Goal: Task Accomplishment & Management: Complete application form

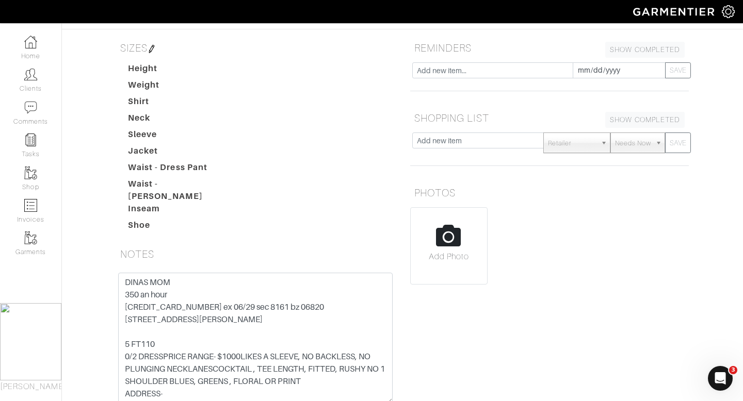
scroll to position [8, 0]
drag, startPoint x: 197, startPoint y: 236, endPoint x: 123, endPoint y: 238, distance: 73.8
click at [123, 273] on textarea "DINAS MOM 350 an hour [CREDIT_CARD_NUMBER] ex 06/29 sec 8161 bz 06820 [STREET_A…" at bounding box center [255, 338] width 275 height 131
drag, startPoint x: 125, startPoint y: 249, endPoint x: 184, endPoint y: 249, distance: 58.3
click at [184, 273] on textarea "DINAS MOM 350 an hour [CREDIT_CARD_NUMBER] ex 06/29 sec 8161 bz 06820 [STREET_A…" at bounding box center [255, 338] width 275 height 131
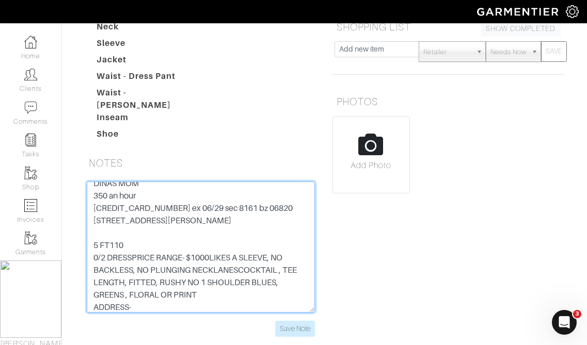
scroll to position [282, 0]
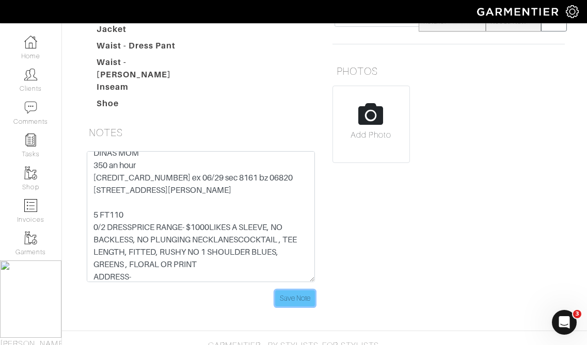
click at [301, 293] on input "Save Note" at bounding box center [295, 299] width 40 height 16
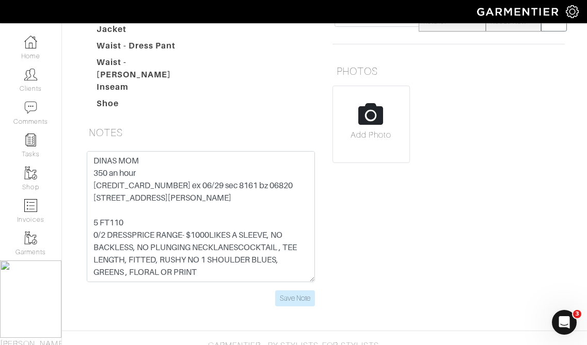
scroll to position [0, 0]
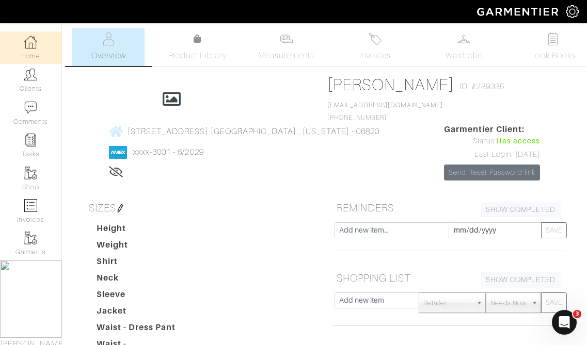
click at [31, 49] on link "Home" at bounding box center [30, 47] width 61 height 33
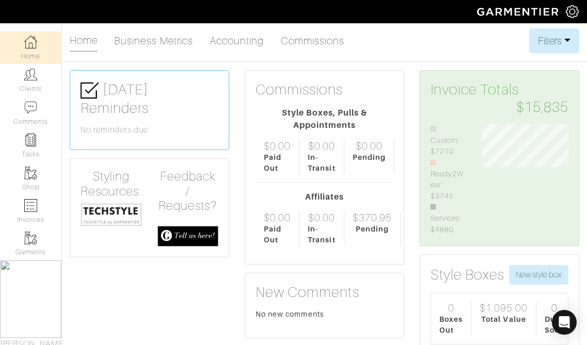
scroll to position [111, 102]
click at [33, 84] on link "Clients" at bounding box center [30, 80] width 61 height 33
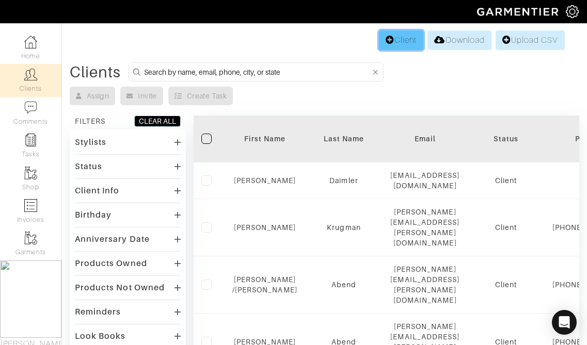
click at [405, 43] on link "Client" at bounding box center [401, 40] width 44 height 20
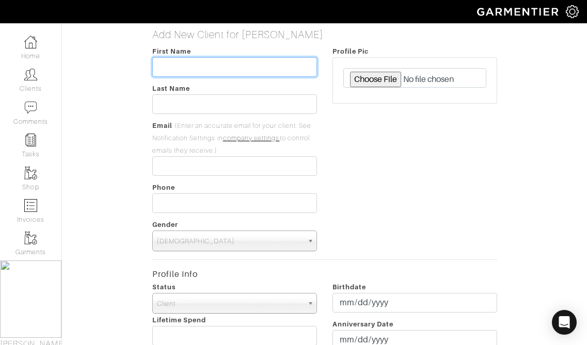
click at [256, 64] on input "text" at bounding box center [234, 67] width 165 height 20
type input "[PERSON_NAME]"
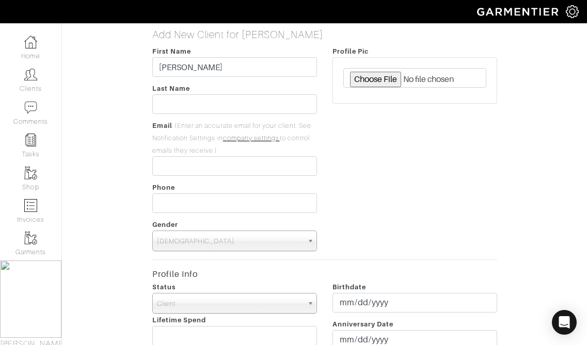
click at [209, 250] on span "[DEMOGRAPHIC_DATA]" at bounding box center [230, 241] width 146 height 21
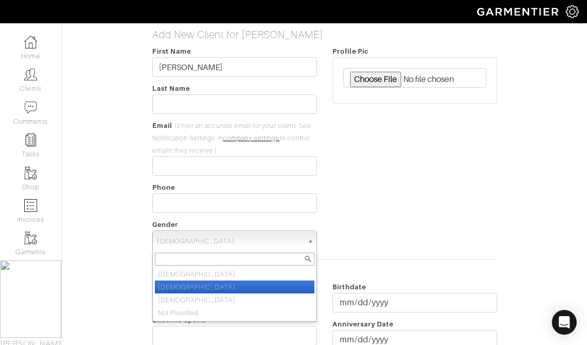
click at [204, 291] on li "[DEMOGRAPHIC_DATA]" at bounding box center [234, 287] width 159 height 13
select select "[DEMOGRAPHIC_DATA]"
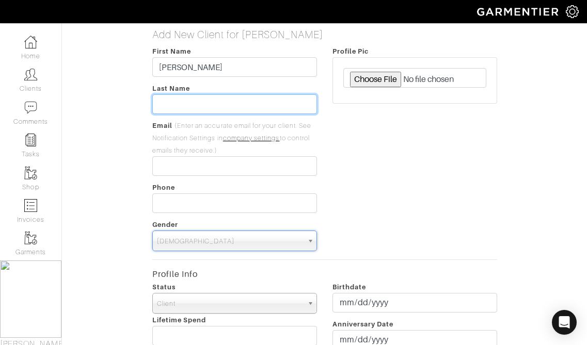
click at [175, 108] on input "text" at bounding box center [234, 104] width 165 height 20
type input "[PERSON_NAME]"
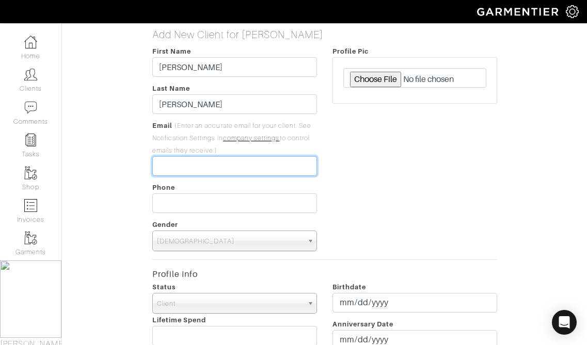
click at [237, 165] on input "email" at bounding box center [234, 166] width 165 height 20
click at [360, 190] on div "Profile Pic" at bounding box center [415, 148] width 180 height 206
click at [238, 158] on input "email" at bounding box center [234, 166] width 165 height 20
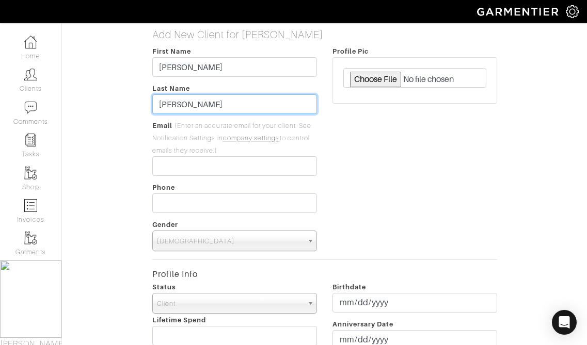
drag, startPoint x: 203, startPoint y: 104, endPoint x: 155, endPoint y: 100, distance: 48.1
click at [155, 100] on input "[PERSON_NAME]" at bounding box center [234, 104] width 165 height 20
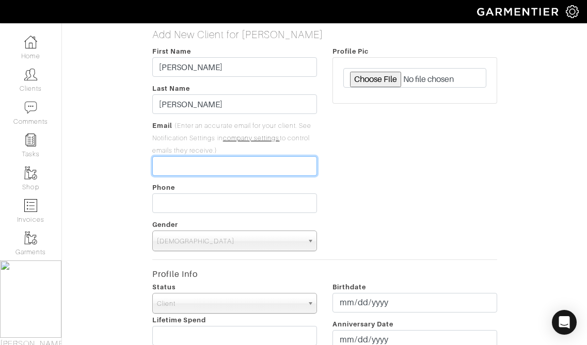
click at [187, 165] on input "email" at bounding box center [234, 166] width 165 height 20
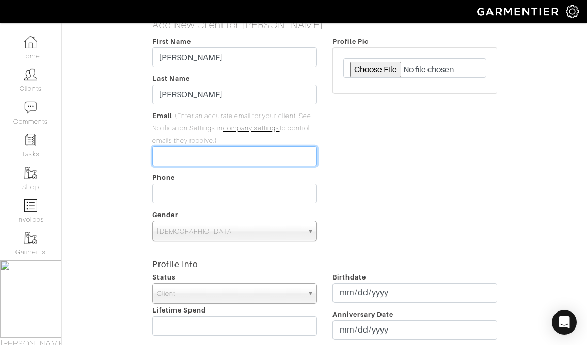
scroll to position [17, 0]
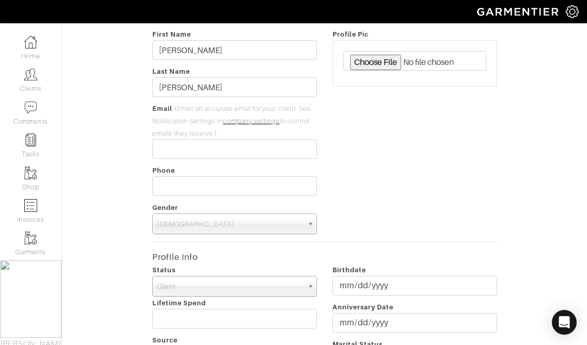
click at [168, 198] on div "First Name [PERSON_NAME] Last Name [PERSON_NAME] Email (Enter an accurate email…" at bounding box center [234, 131] width 180 height 206
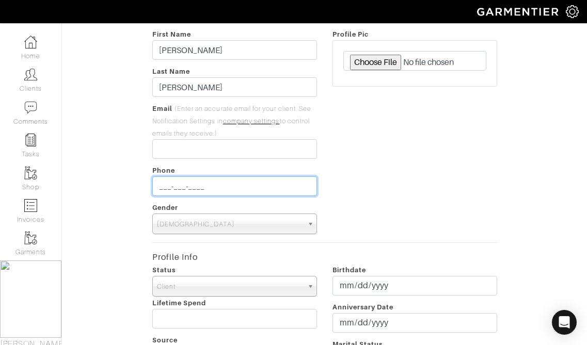
click at [168, 188] on input "___-___-____" at bounding box center [234, 186] width 165 height 20
type input "[PHONE_NUMBER]"
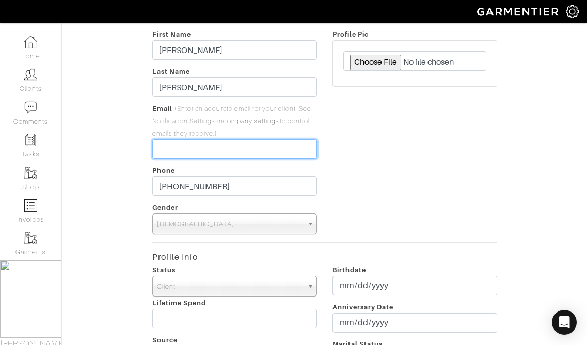
click at [174, 144] on input "email" at bounding box center [234, 149] width 165 height 20
click at [346, 148] on div "Profile Pic" at bounding box center [415, 131] width 180 height 206
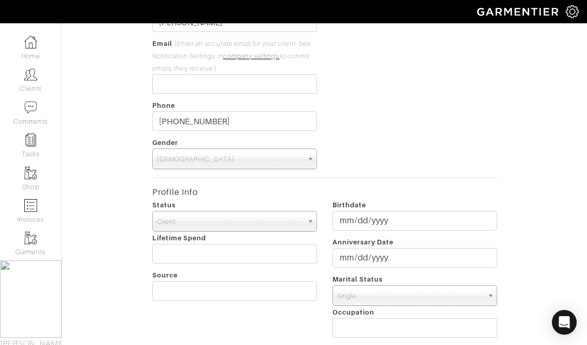
scroll to position [74, 0]
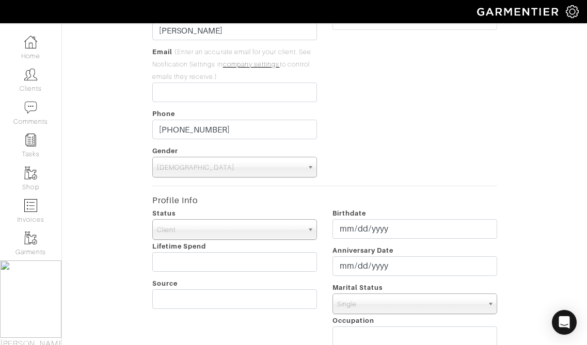
click at [195, 105] on div "First Name [PERSON_NAME] Last Name [PERSON_NAME] Email (Enter an accurate email…" at bounding box center [234, 74] width 180 height 206
click at [195, 95] on input "email" at bounding box center [234, 93] width 165 height 20
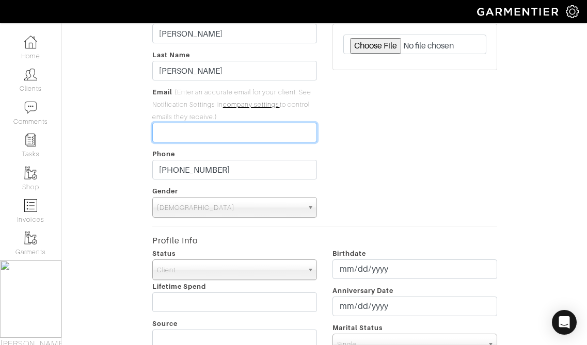
scroll to position [7, 0]
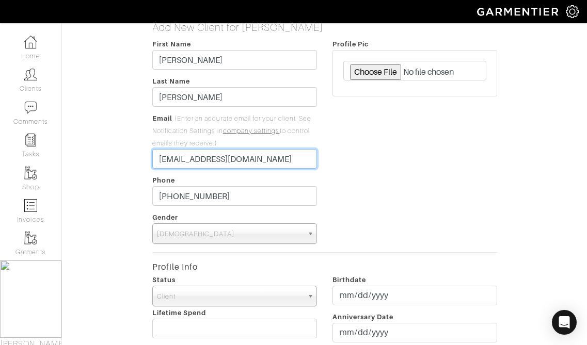
type input "[EMAIL_ADDRESS][DOMAIN_NAME]"
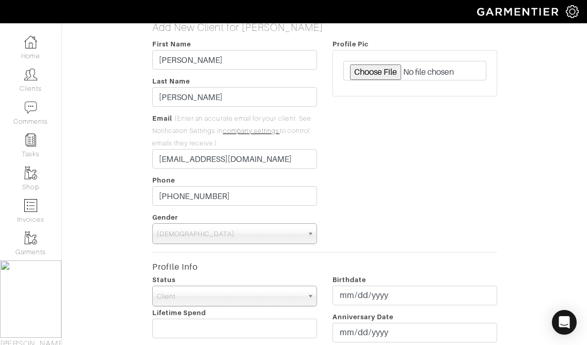
click at [352, 207] on div "Profile Pic" at bounding box center [415, 141] width 180 height 206
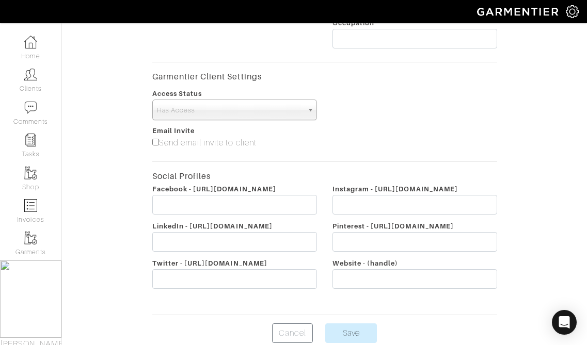
scroll to position [393, 0]
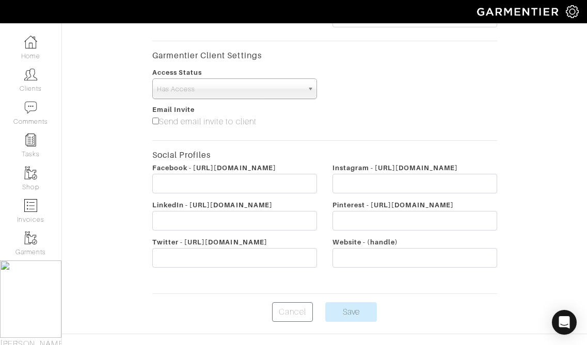
click at [155, 122] on input"] "Send email invite to client" at bounding box center [155, 121] width 7 height 7
checkbox input"] "true"
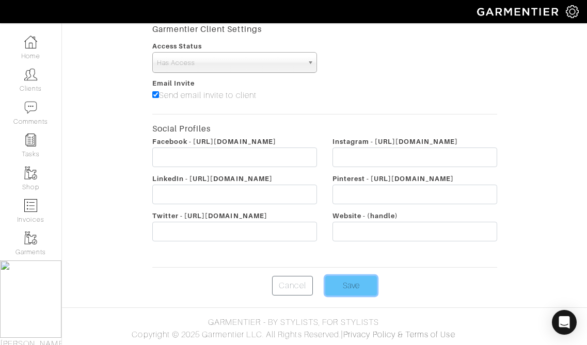
click at [365, 287] on input "Save" at bounding box center [351, 286] width 52 height 20
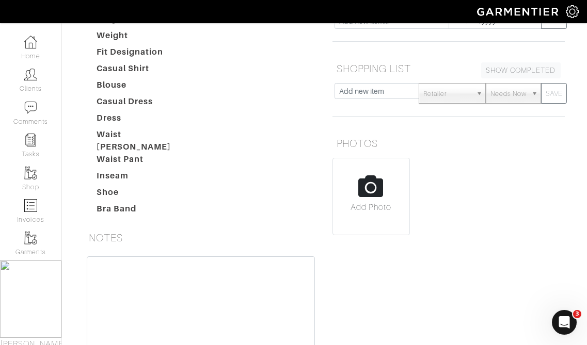
scroll to position [205, 0]
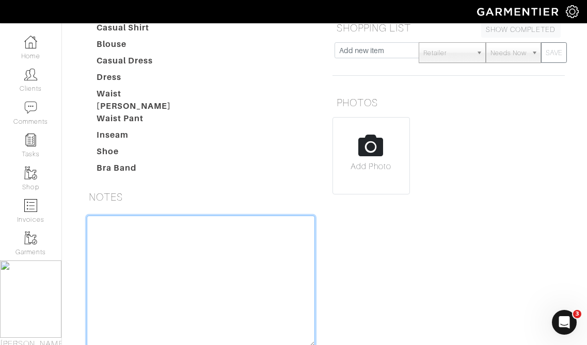
click at [161, 252] on textarea at bounding box center [201, 281] width 228 height 131
paste textarea "LOST 20LBSteaching trainer at equinox400 an hour 100 for trans bloomies shopper…"
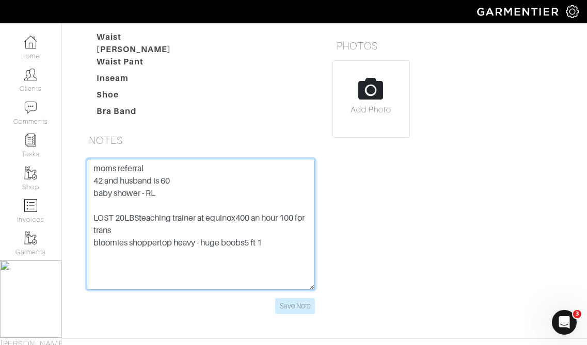
scroll to position [263, 0]
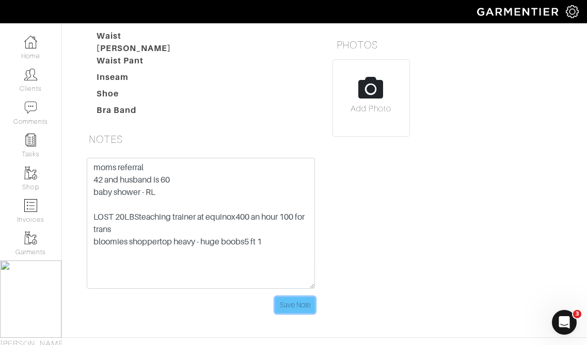
click at [304, 301] on input "Save Note" at bounding box center [295, 305] width 40 height 16
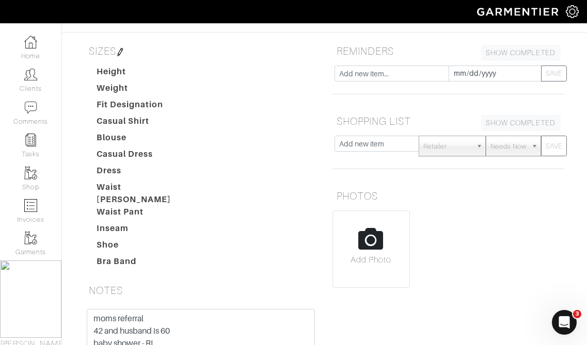
scroll to position [62, 0]
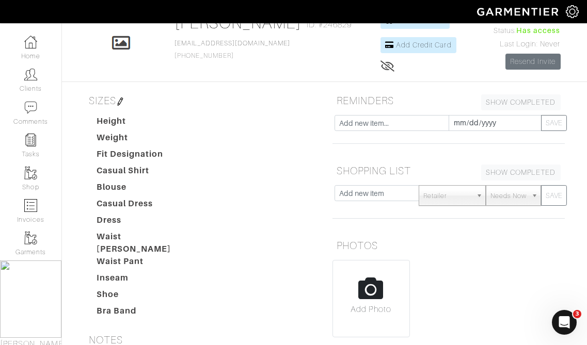
click at [123, 100] on img at bounding box center [120, 102] width 8 height 8
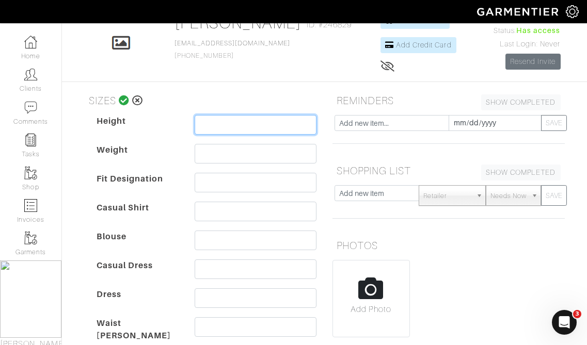
click at [255, 124] on input "text" at bounding box center [256, 125] width 122 height 20
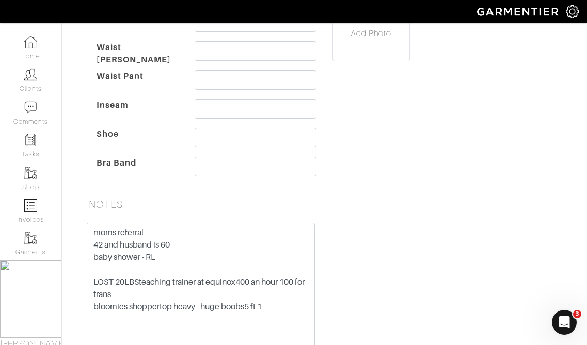
scroll to position [337, 0]
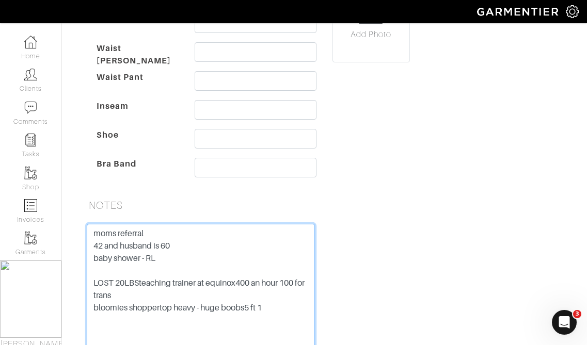
click at [153, 246] on textarea "moms referral 42 and husband is 60 baby shower - RL LOST 20LBSteaching trainer …" at bounding box center [201, 289] width 228 height 131
click at [200, 276] on textarea "moms referral 42 and husband ron is 60 baby shower - RL LOST 20LBSteaching trai…" at bounding box center [201, 289] width 228 height 131
click at [156, 307] on textarea "moms referral 42 and husband ron is 60 baby shower - RL LOST 20LBSteaching trai…" at bounding box center [201, 289] width 228 height 131
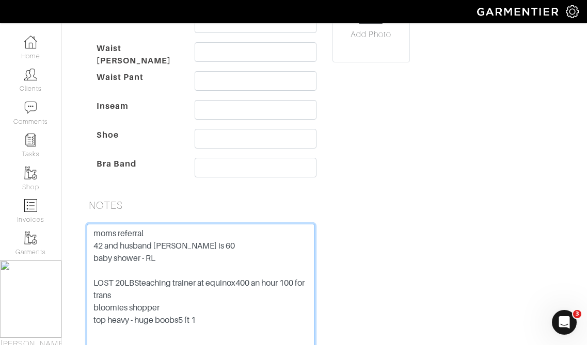
click at [137, 280] on textarea "moms referral 42 and husband ron is 60 baby shower - RL LOST 20LBSteaching trai…" at bounding box center [201, 289] width 228 height 131
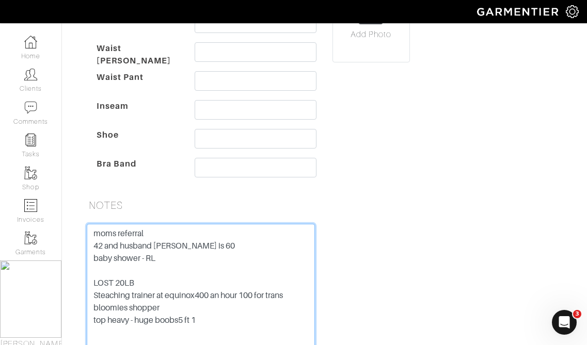
click at [198, 295] on textarea "moms referral 42 and husband ron is 60 baby shower - RL LOST 20LB Steaching tra…" at bounding box center [201, 289] width 228 height 131
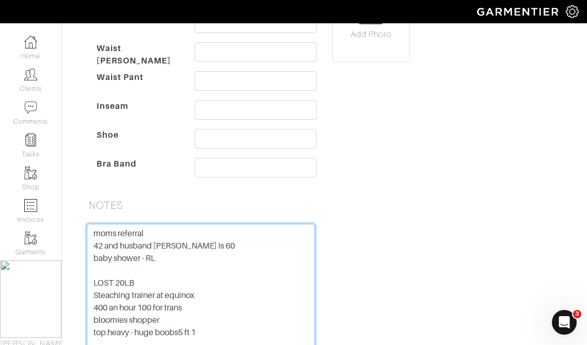
scroll to position [382, 0]
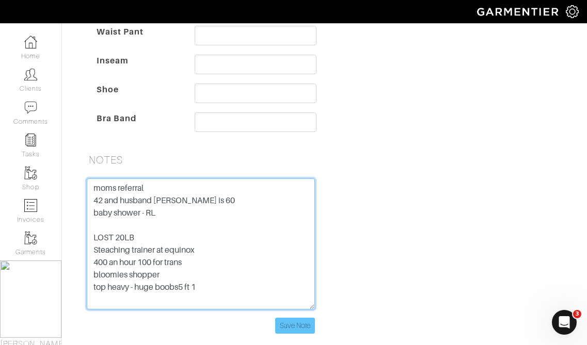
type textarea "moms referral 42 and husband ron is 60 baby shower - RL LOST 20LB Steaching tra…"
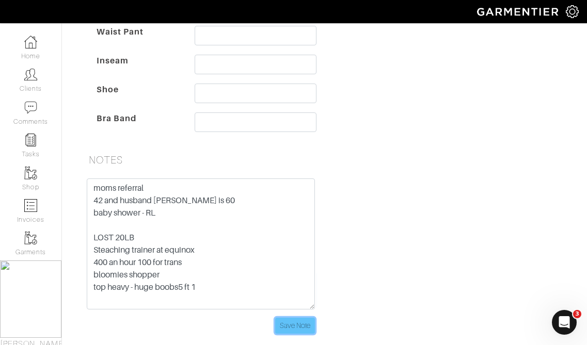
click at [286, 328] on input "Save Note" at bounding box center [295, 326] width 40 height 16
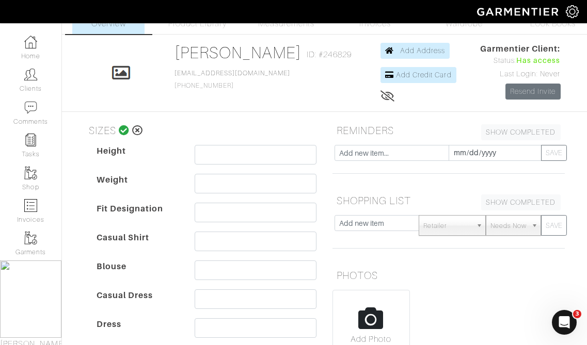
scroll to position [30, 0]
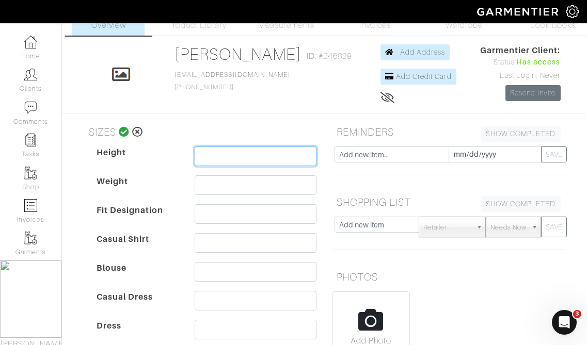
click at [216, 151] on input "text" at bounding box center [256, 157] width 122 height 20
type input "5'1"
click at [191, 177] on dd at bounding box center [256, 187] width 138 height 25
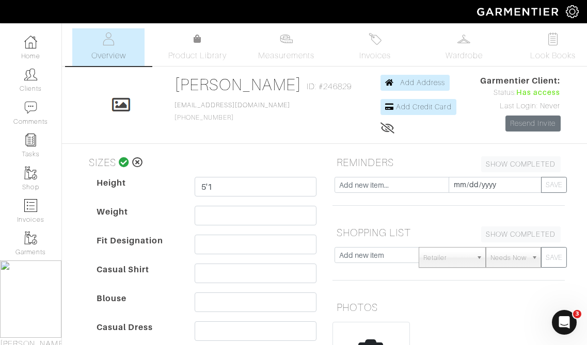
scroll to position [12, 0]
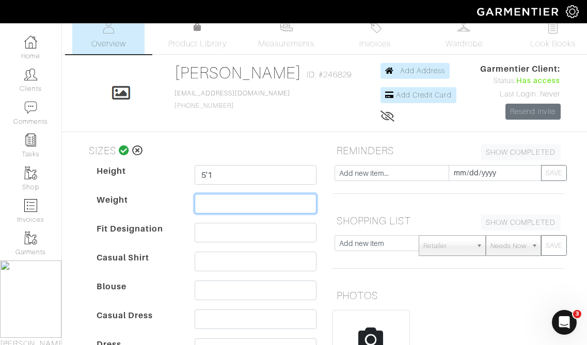
click at [217, 202] on input "text" at bounding box center [256, 204] width 122 height 20
type input "130"
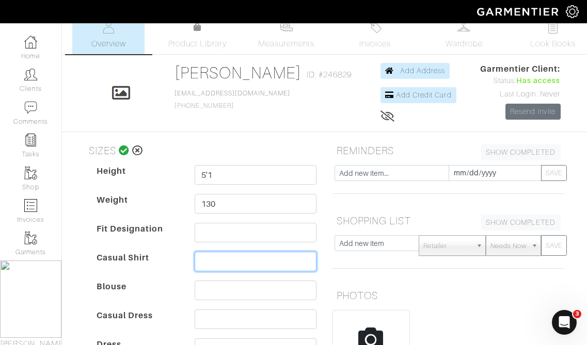
click at [210, 257] on input "text" at bounding box center [256, 262] width 122 height 20
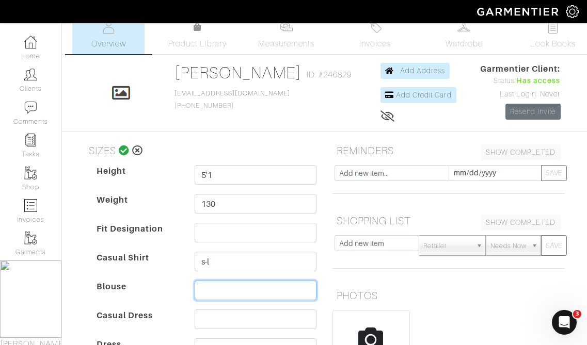
click at [215, 291] on input "text" at bounding box center [256, 291] width 122 height 20
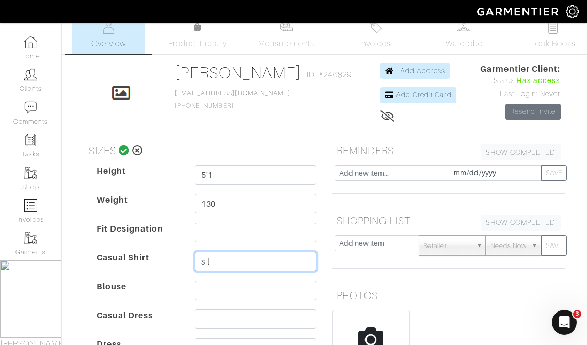
click at [214, 255] on input "s-l" at bounding box center [256, 262] width 122 height 20
click at [213, 259] on input "s-l" at bounding box center [256, 262] width 122 height 20
type input "s/m"
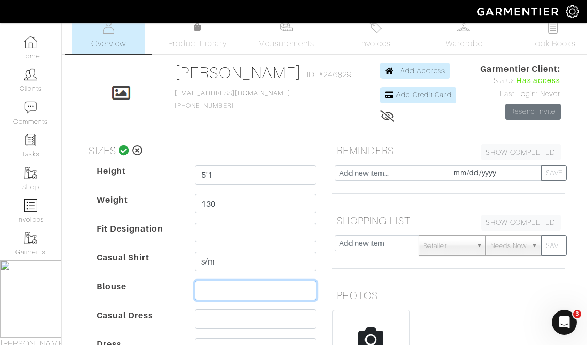
click at [214, 291] on input "text" at bounding box center [256, 291] width 122 height 20
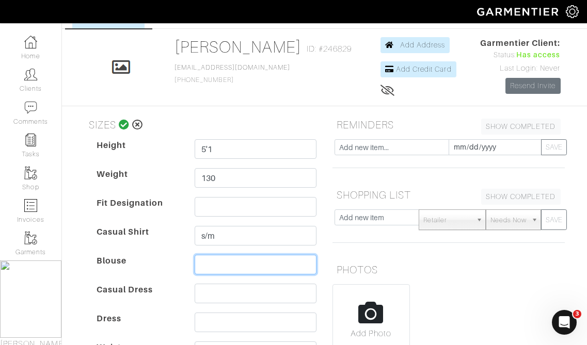
scroll to position [42, 0]
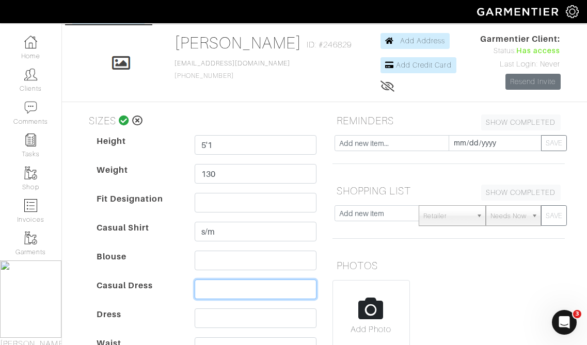
click at [205, 292] on input "text" at bounding box center [256, 290] width 122 height 20
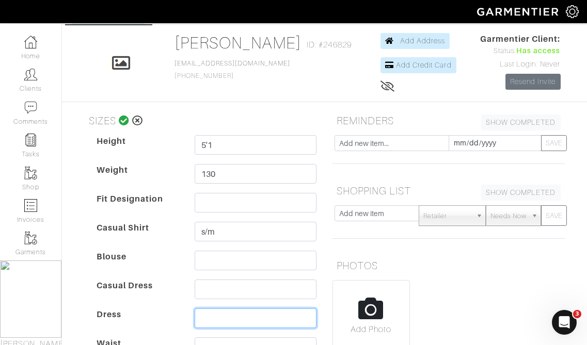
click at [206, 314] on input "text" at bounding box center [256, 319] width 122 height 20
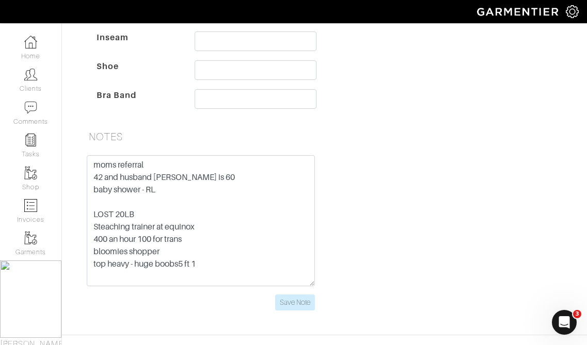
scroll to position [414, 0]
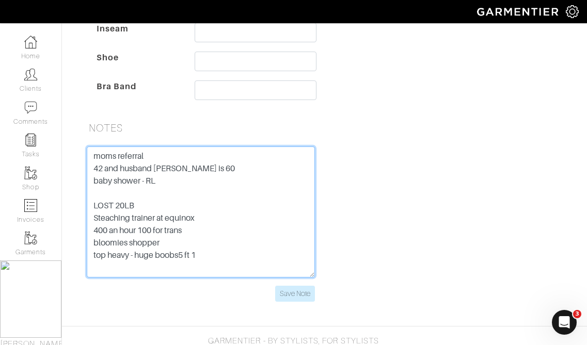
click at [213, 265] on textarea "moms referral 42 and husband ron is 60 baby shower - RL LOST 20LB Steaching tra…" at bounding box center [201, 212] width 228 height 131
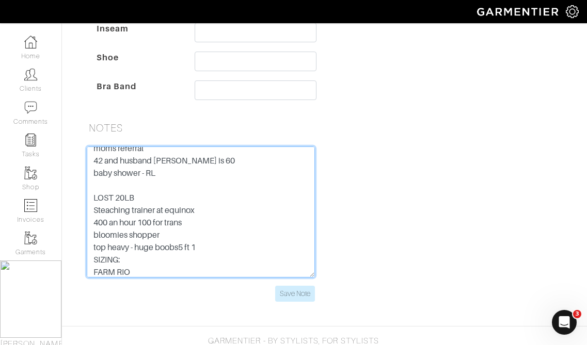
click at [144, 277] on textarea "moms referral 42 and husband ron is 60 baby shower - RL LOST 20LB Steaching tra…" at bounding box center [201, 212] width 228 height 131
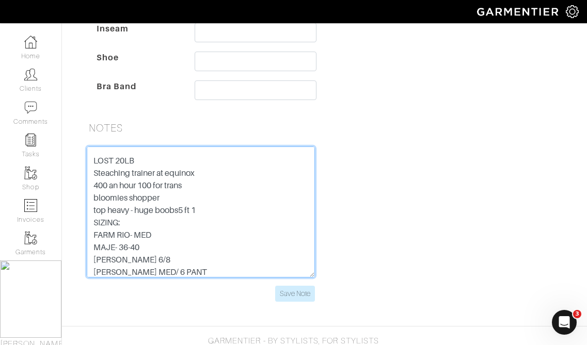
scroll to position [57, 0]
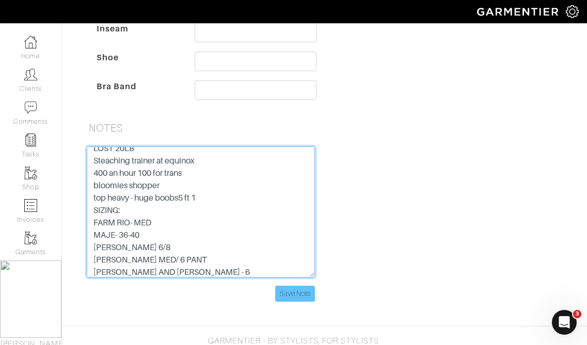
type textarea "moms referral 42 and husband ron is 60 baby shower - RL LOST 20LB Steaching tra…"
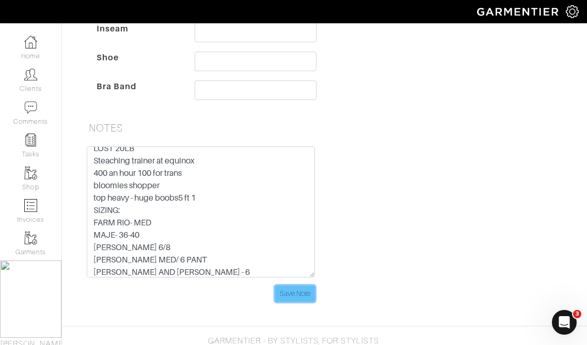
click at [296, 298] on input "Save Note" at bounding box center [295, 294] width 40 height 16
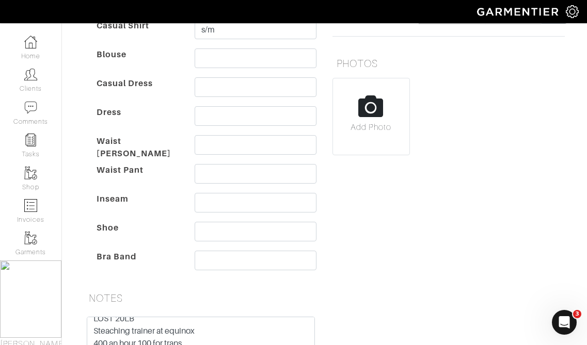
scroll to position [243, 0]
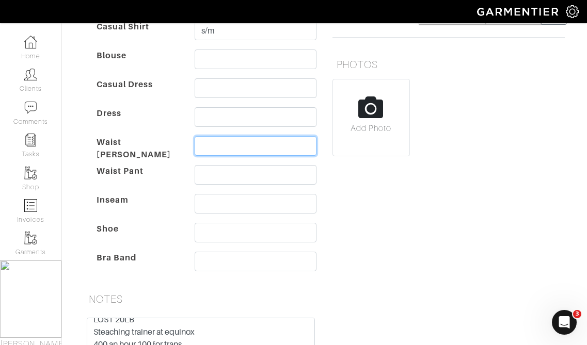
click at [211, 149] on input "text" at bounding box center [256, 146] width 122 height 20
type input "28"
click at [199, 220] on div "Height 5'1 Weight 130 Fit Designation Casual Shirt s/m Blouse Casual Dress Dres…" at bounding box center [207, 107] width 236 height 347
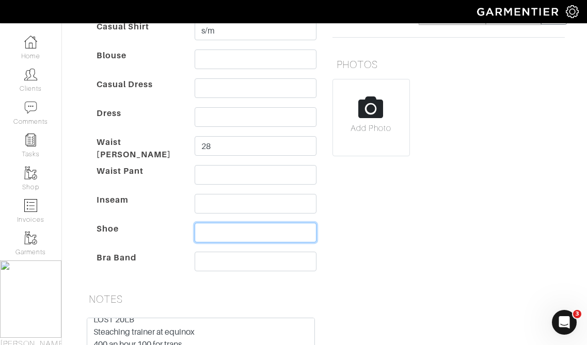
click at [208, 229] on input "text" at bounding box center [256, 233] width 122 height 20
type input "6.5/7"
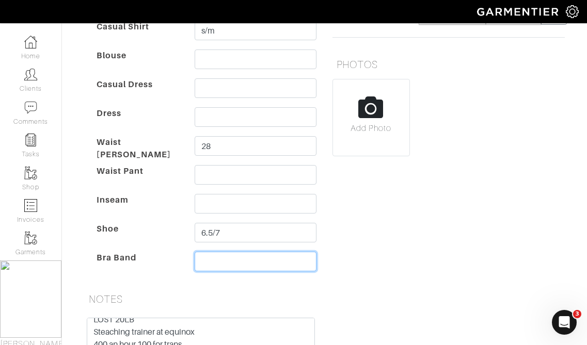
click at [218, 264] on input "text" at bounding box center [256, 262] width 122 height 20
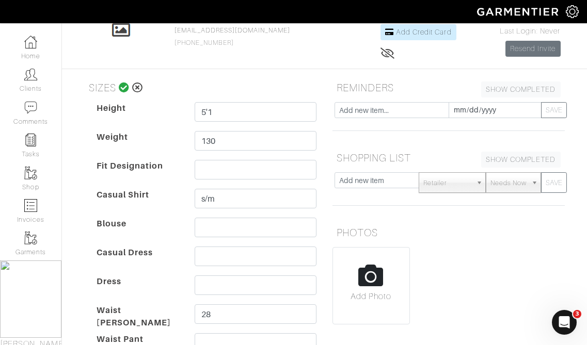
scroll to position [73, 0]
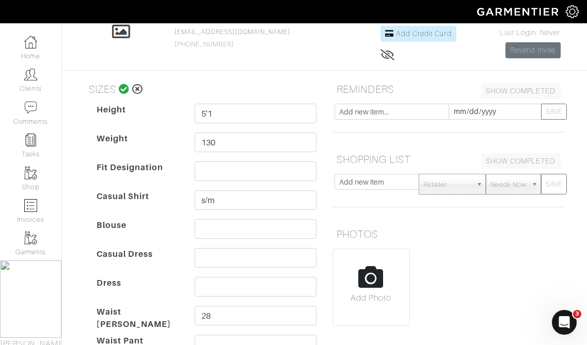
type input "34DDD/F"
click at [124, 90] on icon at bounding box center [124, 89] width 11 height 10
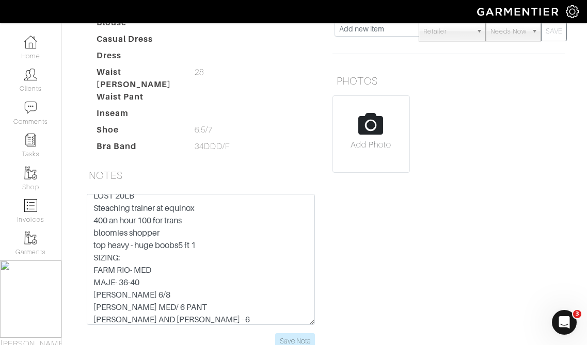
scroll to position [284, 0]
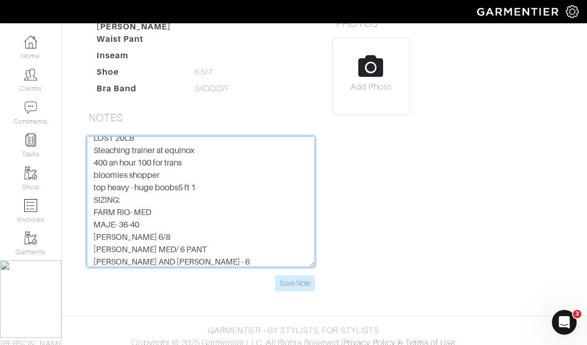
click at [209, 250] on textarea "moms referral 42 and husband ron is 60 baby shower - RL LOST 20LB Steaching tra…" at bounding box center [201, 201] width 228 height 131
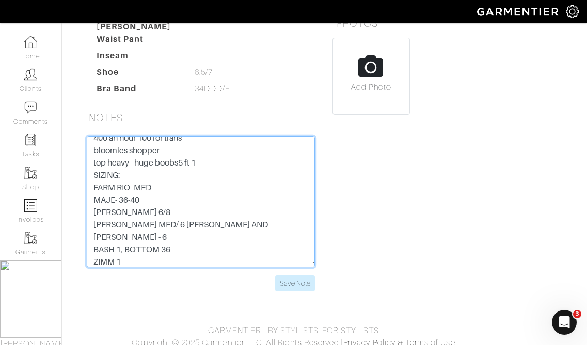
scroll to position [94, 0]
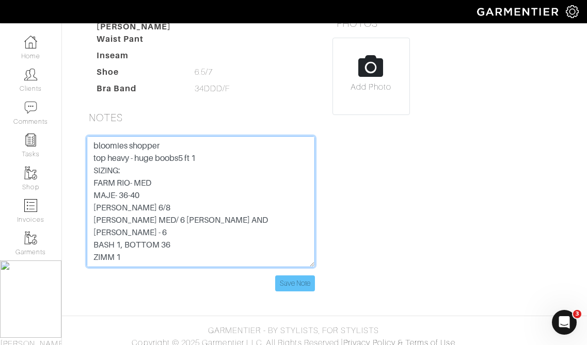
type textarea "moms referral 42 and husband ron is 60 baby shower - RL LOST 20LB Steaching tra…"
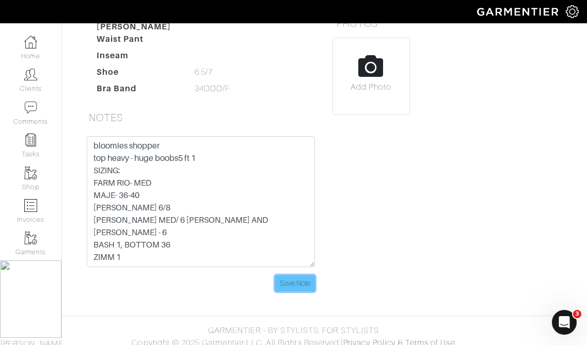
click at [281, 278] on input "Save Note" at bounding box center [295, 284] width 40 height 16
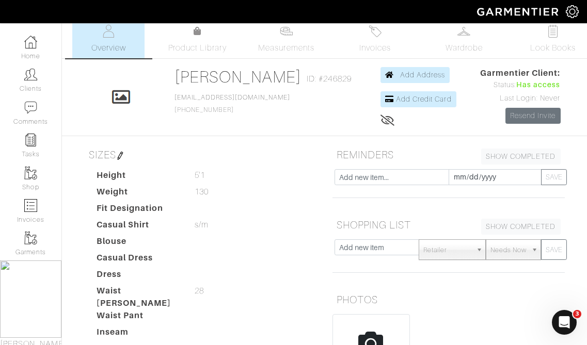
scroll to position [0, 0]
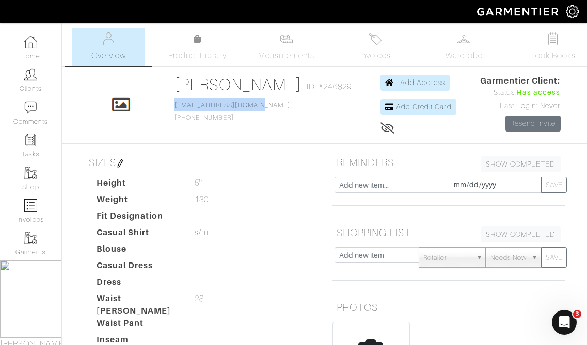
drag, startPoint x: 275, startPoint y: 105, endPoint x: 183, endPoint y: 110, distance: 92.0
click at [183, 110] on div "Click To Edit Liz savastano ID: #246829 eabsavastano@gmail.com 516-592-1435 Add…" at bounding box center [324, 105] width 495 height 60
copy link "[EMAIL_ADDRESS][DOMAIN_NAME]"
click at [384, 111] on link "Add Credit Card" at bounding box center [418, 107] width 76 height 16
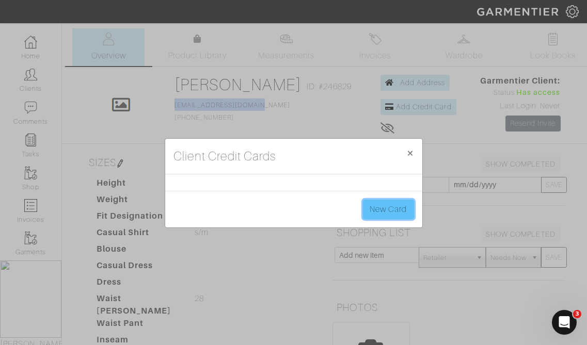
click at [382, 204] on link "New Card" at bounding box center [388, 210] width 51 height 20
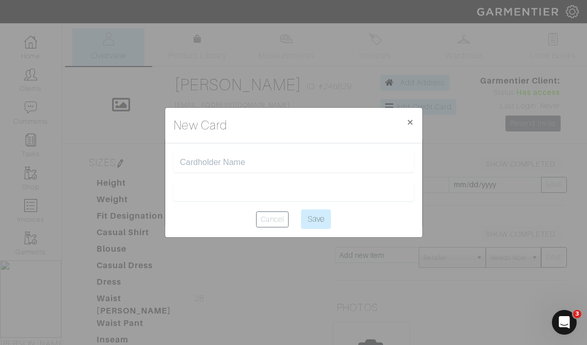
click at [207, 159] on input "text" at bounding box center [293, 162] width 227 height 10
click at [406, 125] on span "×" at bounding box center [410, 122] width 8 height 14
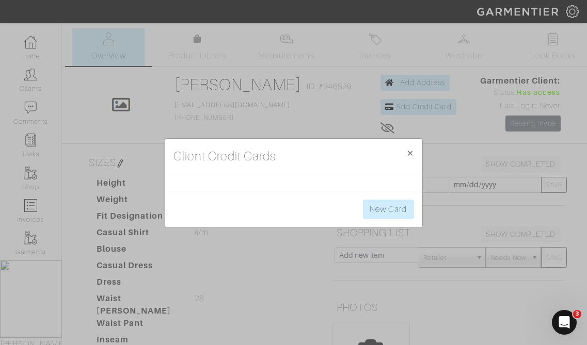
click at [405, 81] on div "Client Credit Cards × Close New Card" at bounding box center [293, 172] width 587 height 345
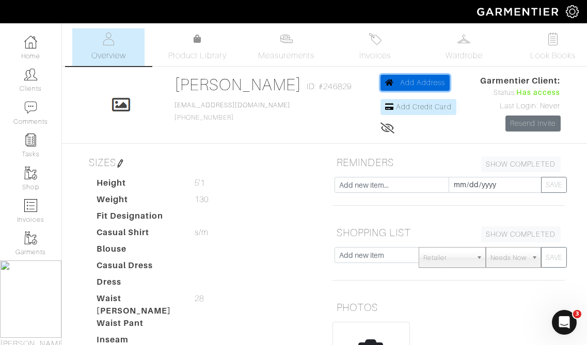
click at [405, 81] on span "Add Address" at bounding box center [422, 82] width 45 height 8
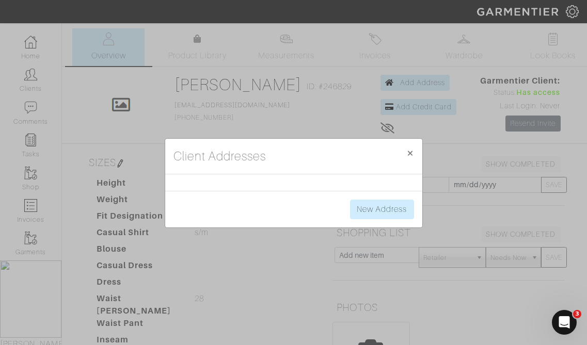
click at [229, 182] on div at bounding box center [293, 182] width 257 height 17
click at [391, 212] on link "New Address" at bounding box center [382, 210] width 64 height 20
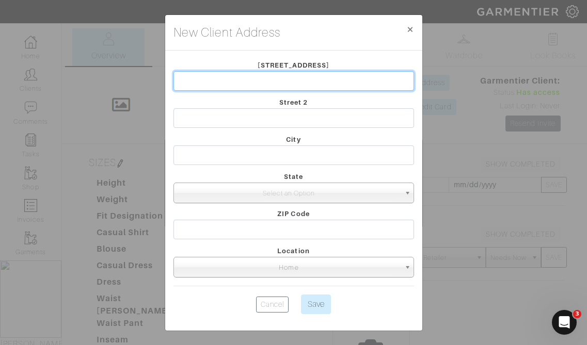
click at [231, 85] on input "text" at bounding box center [293, 81] width 240 height 20
type input "7 WINDHAM CT"
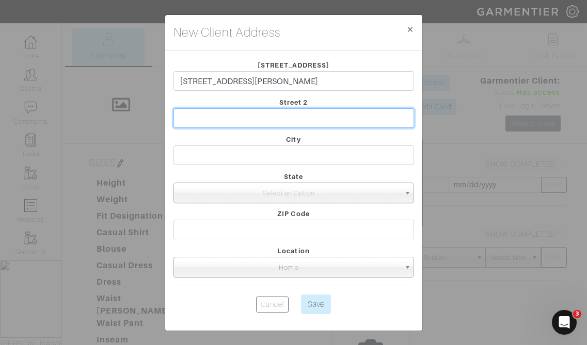
click at [231, 115] on input "text" at bounding box center [293, 118] width 240 height 20
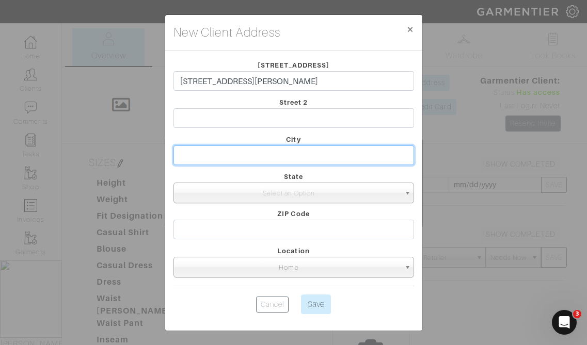
click at [238, 151] on input "text" at bounding box center [293, 156] width 240 height 20
type input "MUTTONTOWN"
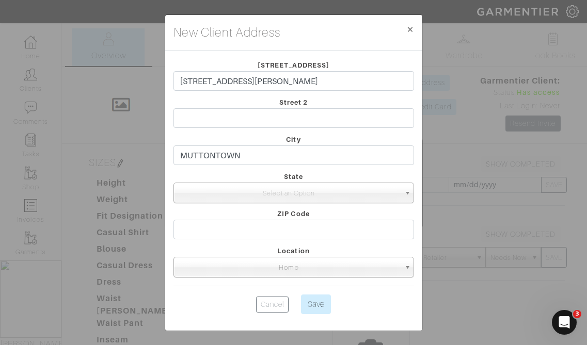
click at [224, 191] on span "Select an Option" at bounding box center [289, 193] width 222 height 21
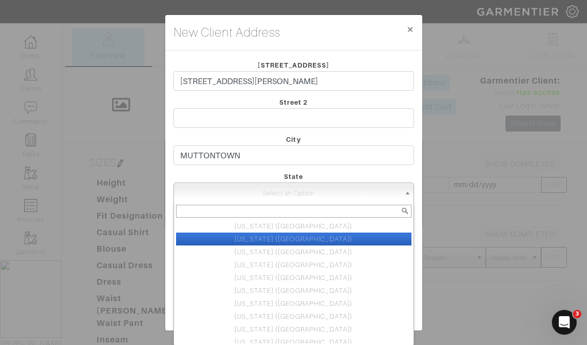
click at [244, 239] on li "New York (NY)" at bounding box center [293, 239] width 235 height 13
select select "2"
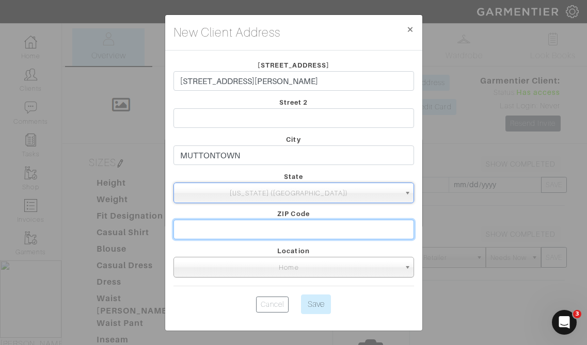
click at [221, 223] on input "text" at bounding box center [293, 230] width 240 height 20
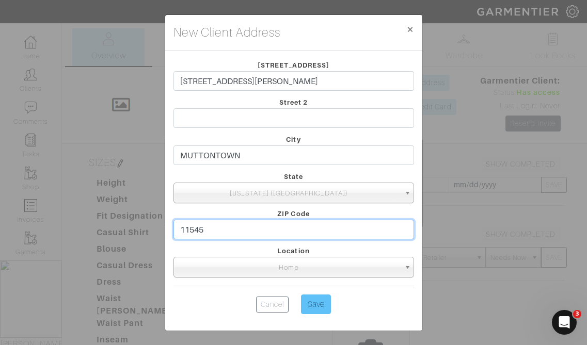
type input "11545"
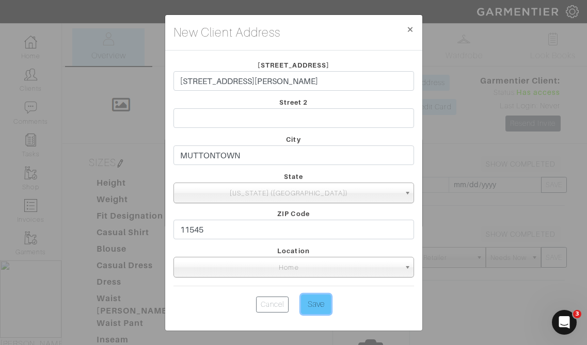
click at [320, 297] on input "Save" at bounding box center [316, 305] width 30 height 20
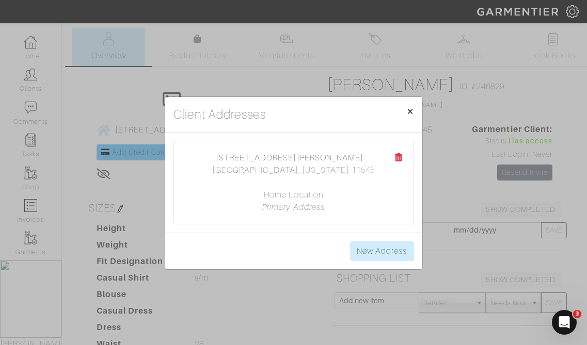
click at [404, 108] on button "× Close" at bounding box center [410, 111] width 24 height 29
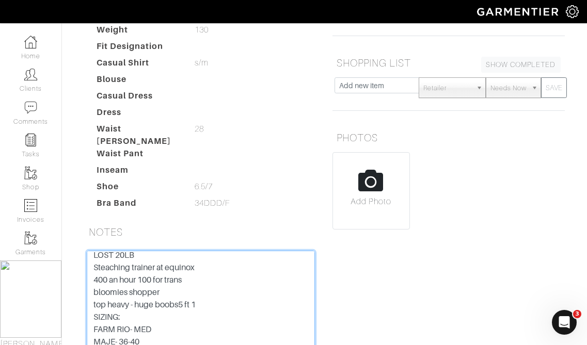
scroll to position [338, 0]
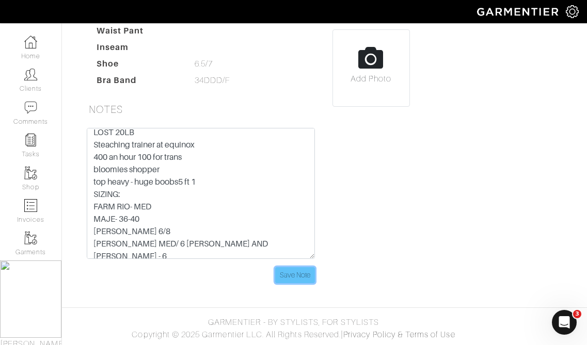
click at [284, 272] on input "Save Note" at bounding box center [295, 275] width 40 height 16
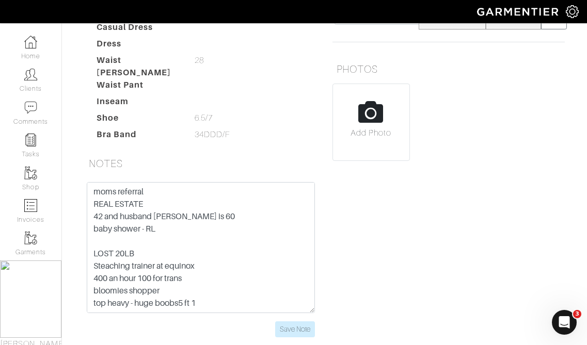
scroll to position [273, 0]
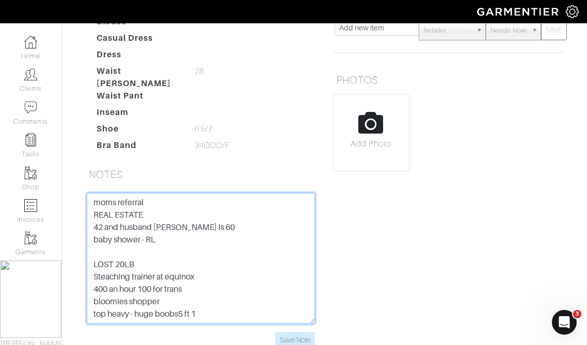
click at [91, 205] on textarea "moms referral REAL ESTATE 42 and husband ron is 60 baby shower - RL LOST 20LB S…" at bounding box center [201, 258] width 228 height 131
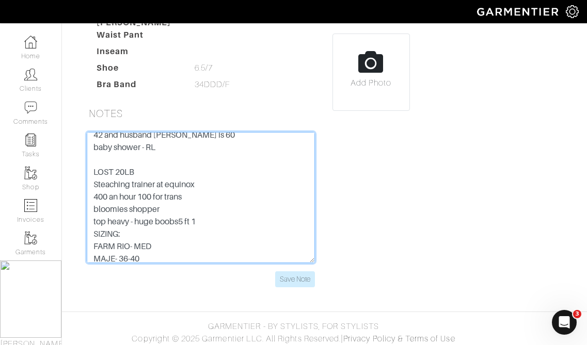
scroll to position [338, 0]
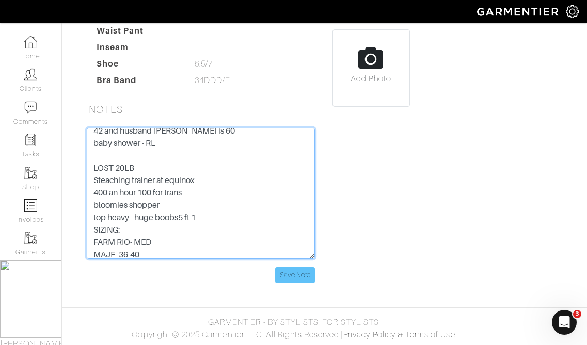
type textarea "CARD INFO: moms referral REAL ESTATE 42 and husband ron is 60 baby shower - RL …"
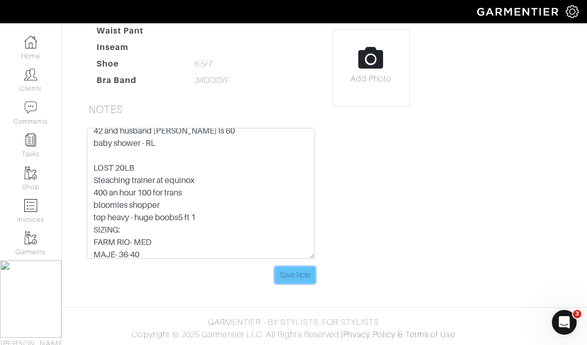
click at [299, 273] on input "Save Note" at bounding box center [295, 275] width 40 height 16
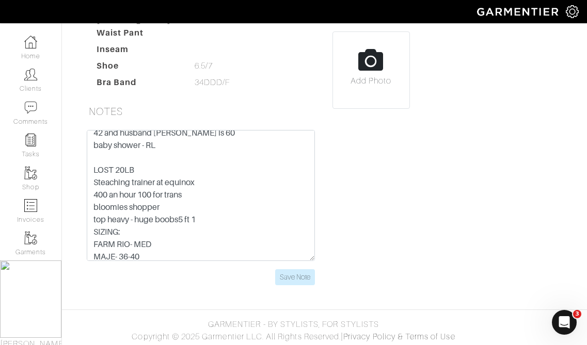
scroll to position [0, 0]
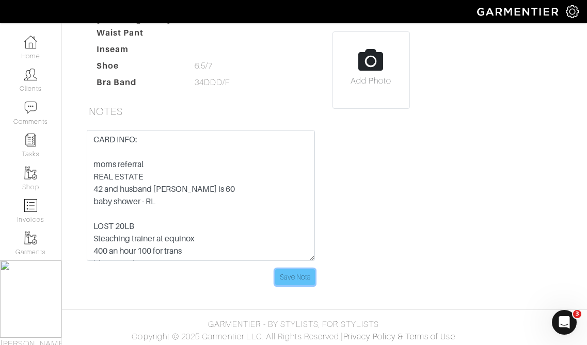
click at [310, 280] on input "Save Note" at bounding box center [295, 277] width 40 height 16
